Goal: Navigation & Orientation: Find specific page/section

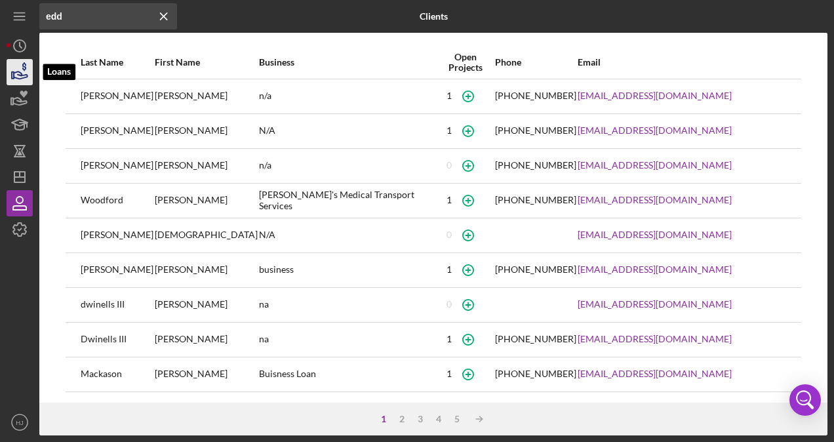
click at [24, 73] on icon "button" at bounding box center [19, 72] width 33 height 33
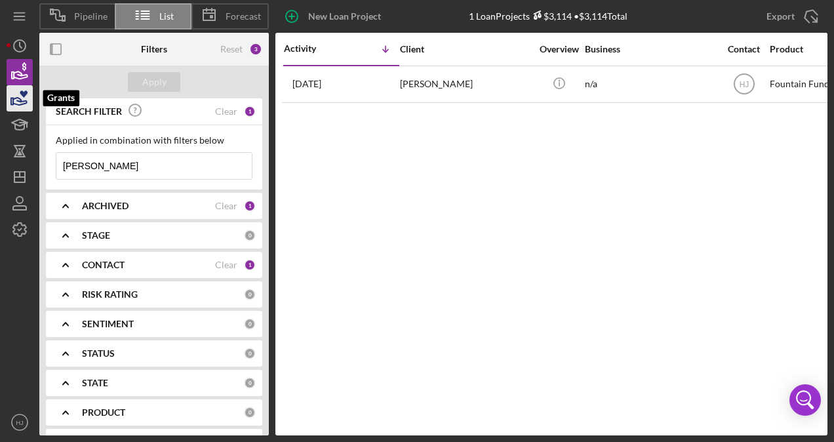
click at [18, 92] on icon "button" at bounding box center [19, 98] width 33 height 33
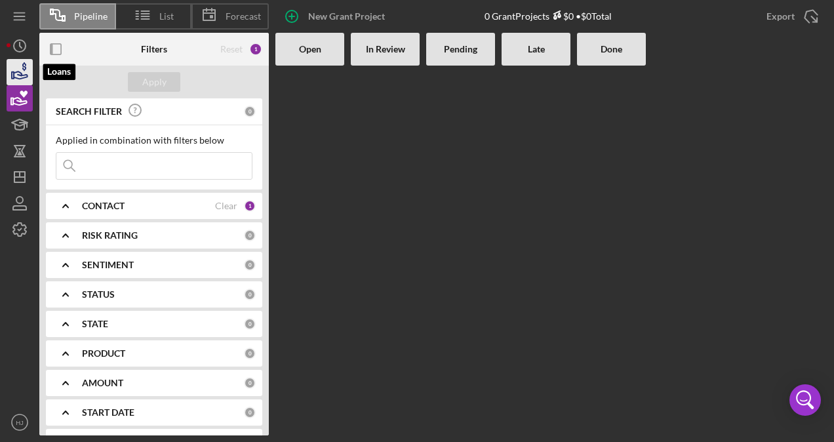
click at [17, 76] on icon "button" at bounding box center [19, 72] width 33 height 33
